Goal: Information Seeking & Learning: Learn about a topic

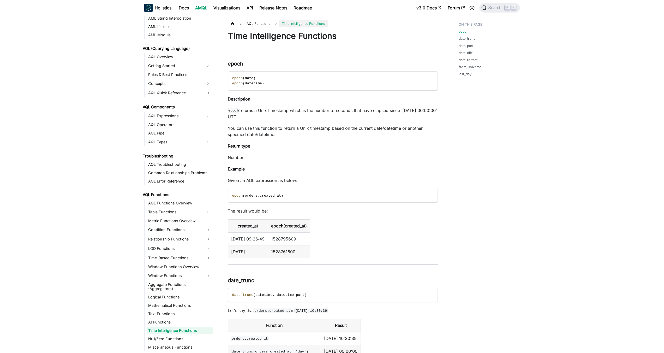
scroll to position [14, 0]
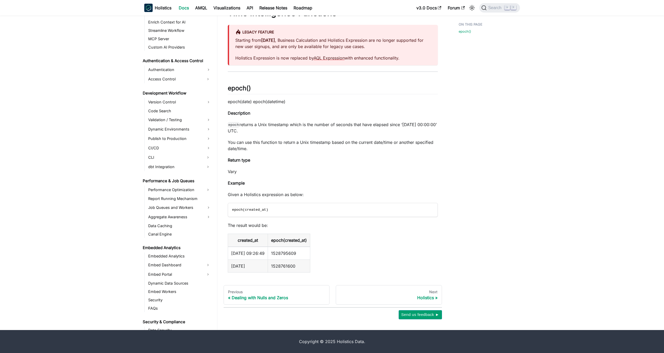
scroll to position [487, 0]
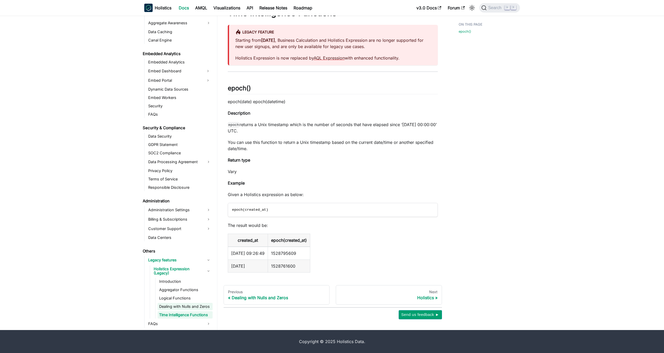
click at [174, 309] on link "Dealing with Nulls and Zeros" at bounding box center [185, 306] width 55 height 7
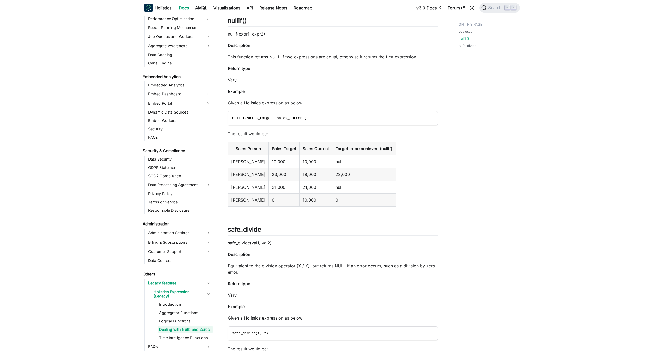
scroll to position [414, 0]
